Goal: Transaction & Acquisition: Book appointment/travel/reservation

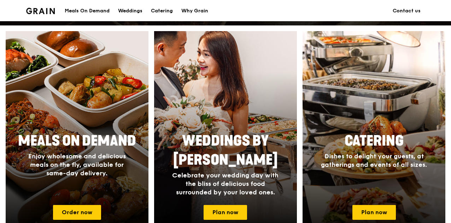
scroll to position [389, 0]
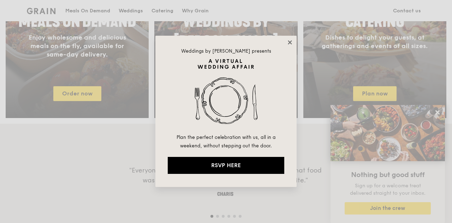
click at [288, 41] on icon at bounding box center [290, 42] width 6 height 6
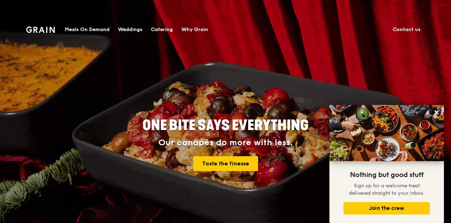
scroll to position [0, 0]
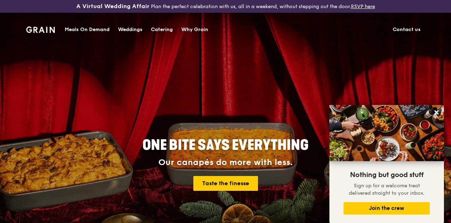
click at [161, 28] on div "Catering" at bounding box center [162, 29] width 22 height 21
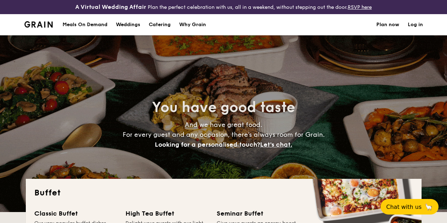
select select
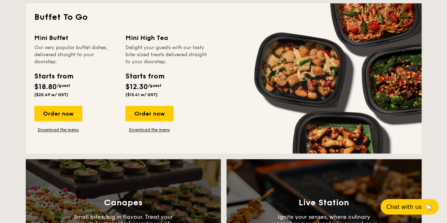
scroll to position [571, 0]
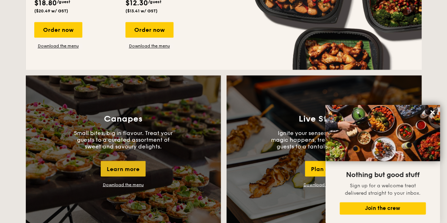
click at [140, 175] on div "Learn more" at bounding box center [123, 169] width 45 height 16
